Goal: Information Seeking & Learning: Learn about a topic

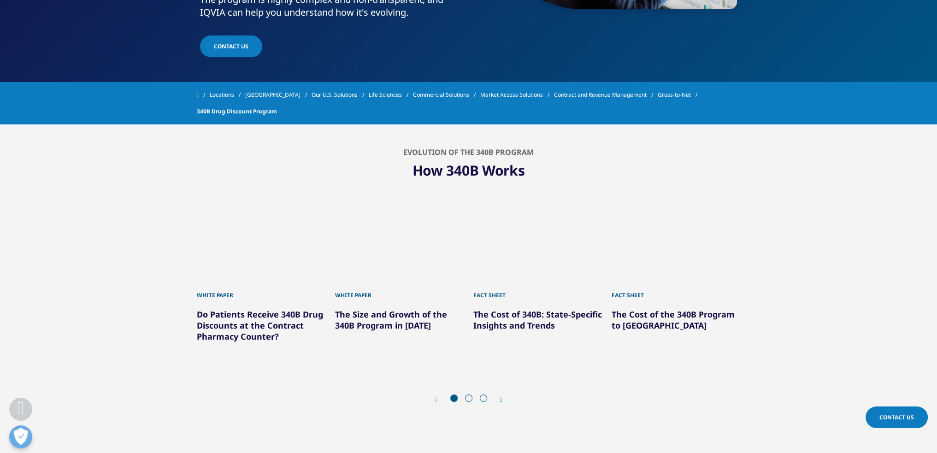
scroll to position [277, 0]
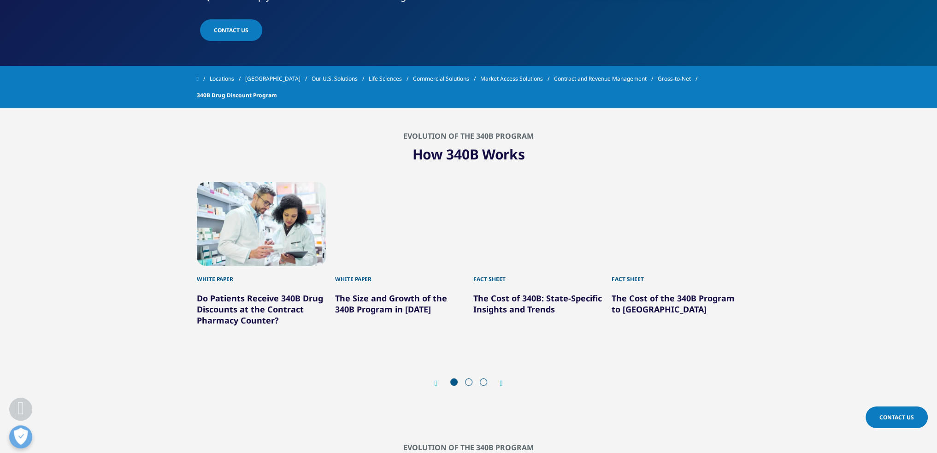
click at [246, 314] on link "Do Patients Receive 340B Drug Discounts at the Contract Pharmacy Counter?" at bounding box center [260, 309] width 126 height 33
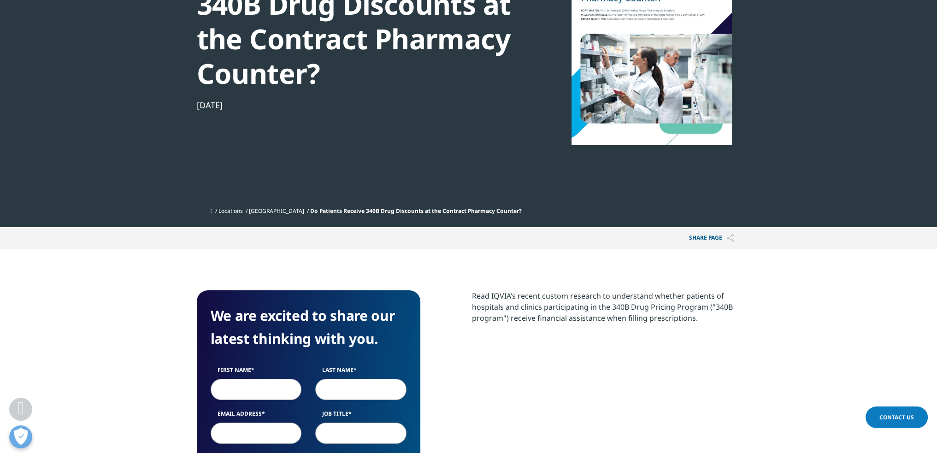
scroll to position [184, 0]
